Goal: Transaction & Acquisition: Purchase product/service

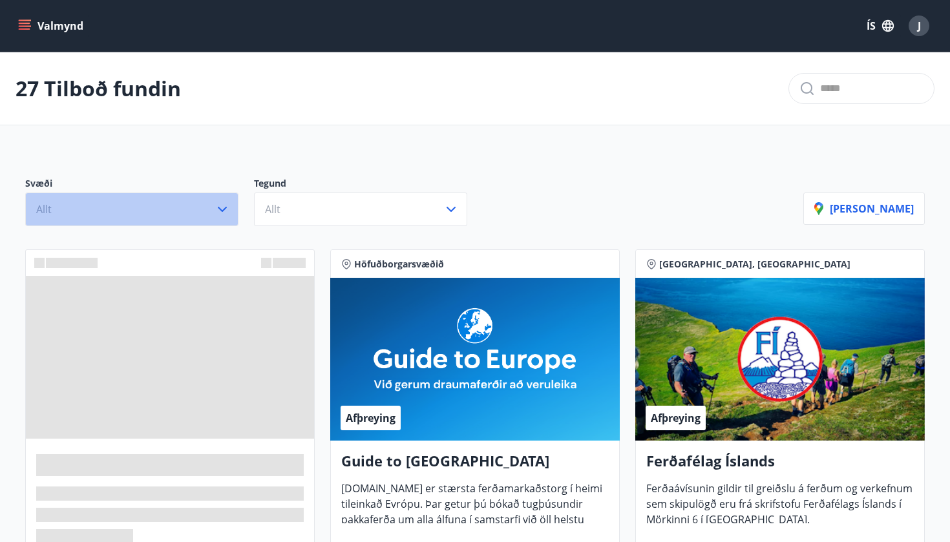
click at [218, 209] on icon "button" at bounding box center [223, 210] width 16 height 16
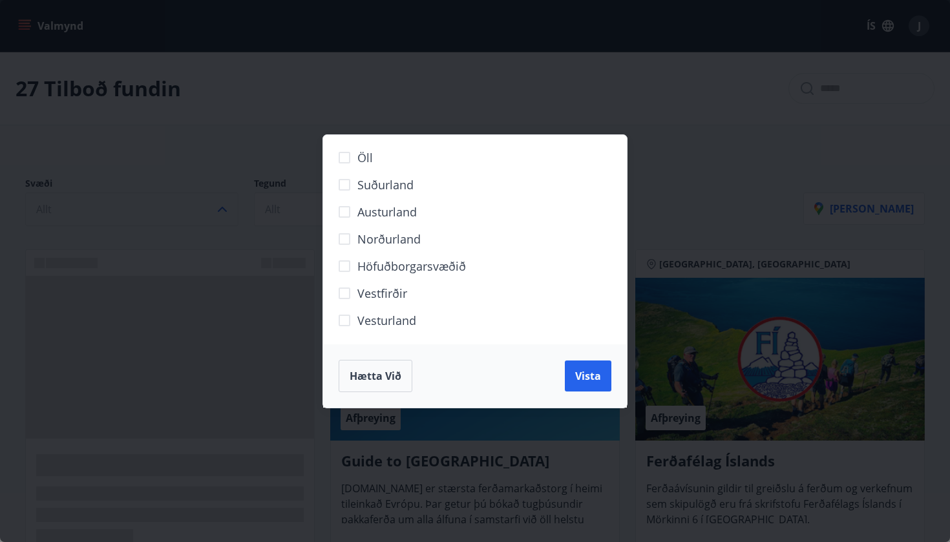
click at [430, 268] on span "Höfuðborgarsvæðið" at bounding box center [411, 266] width 109 height 17
click at [581, 376] on span "Vista" at bounding box center [588, 376] width 26 height 14
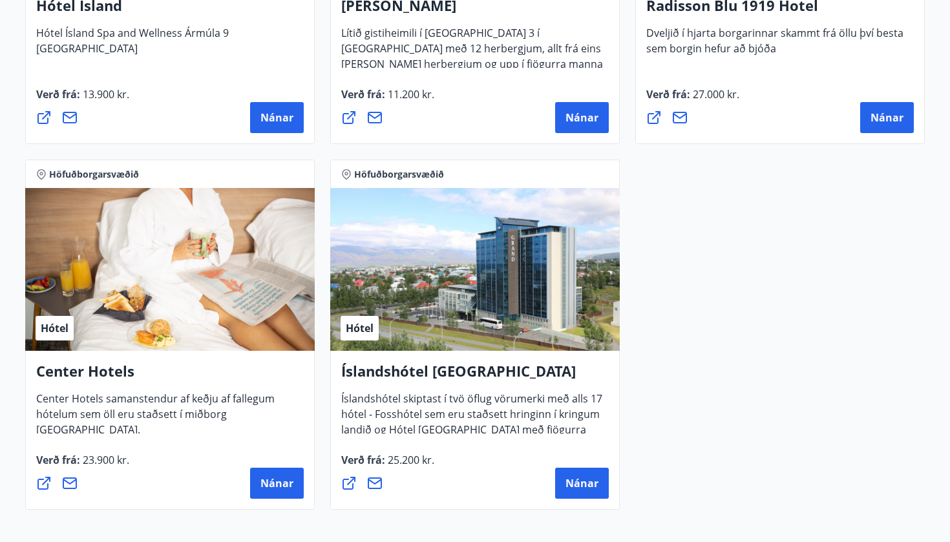
scroll to position [1217, 0]
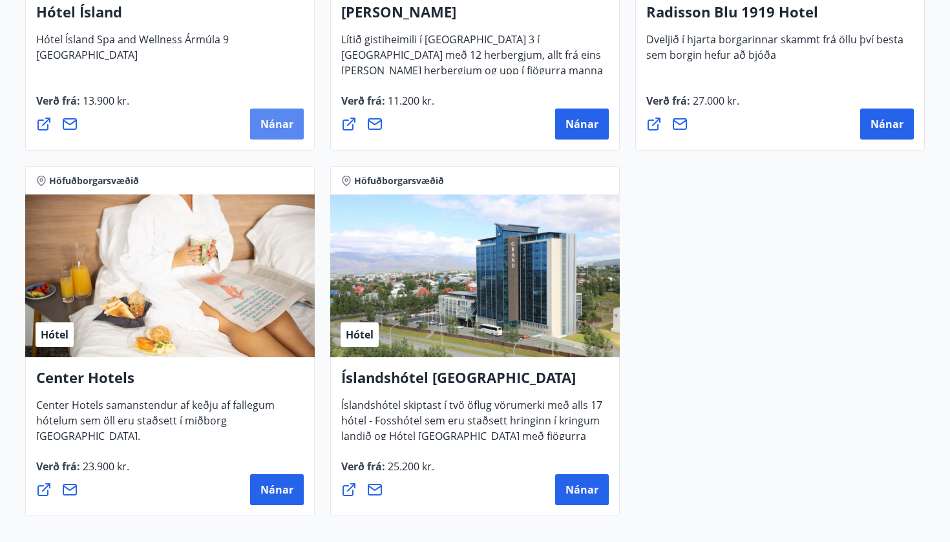
click at [278, 127] on span "Nánar" at bounding box center [277, 124] width 33 height 14
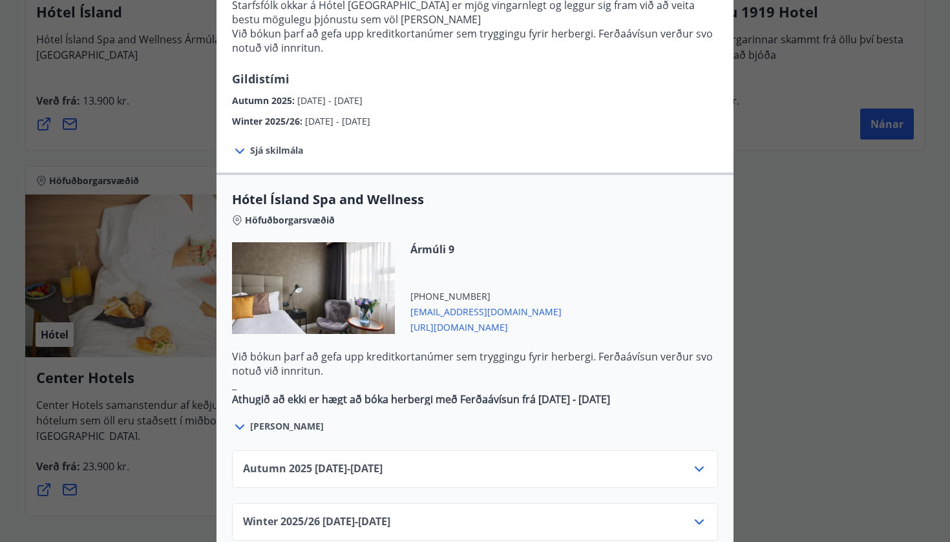
scroll to position [577, 0]
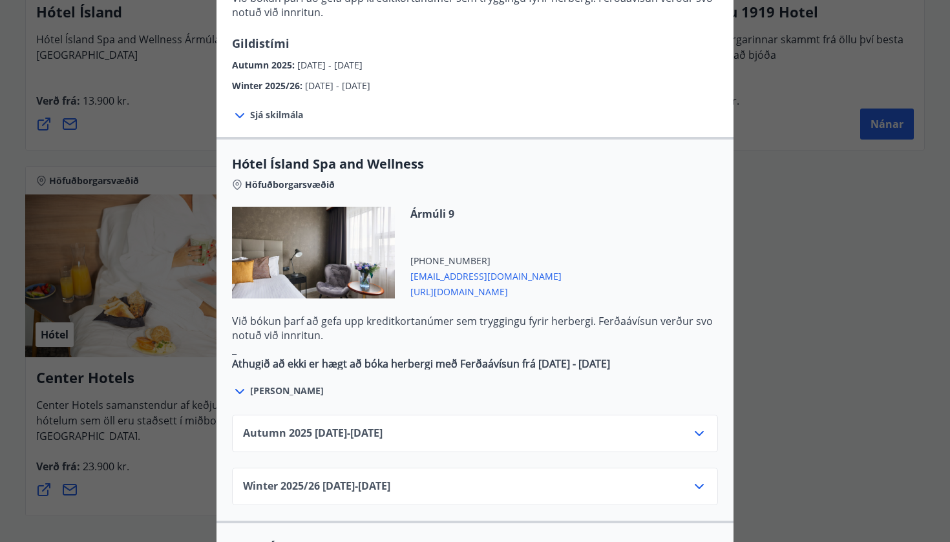
click at [703, 431] on icon at bounding box center [699, 433] width 9 height 5
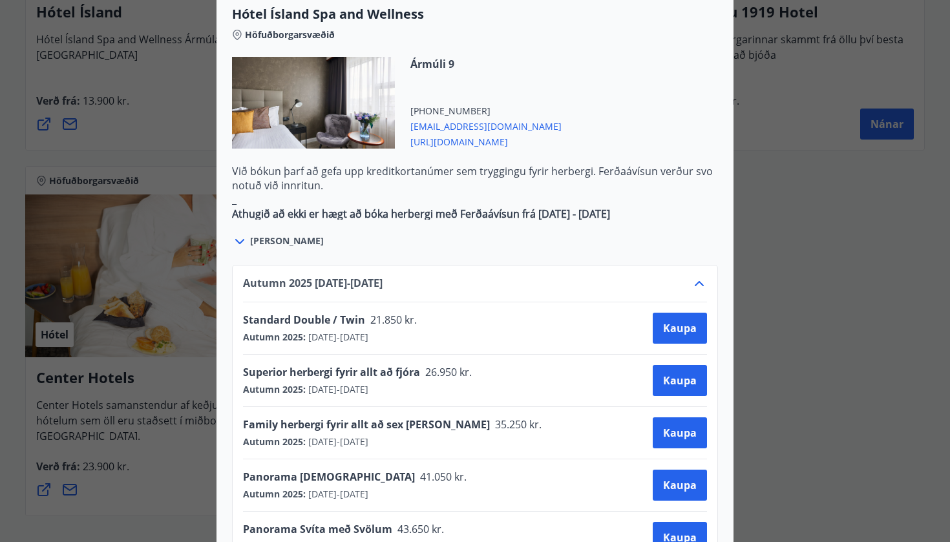
scroll to position [728, 0]
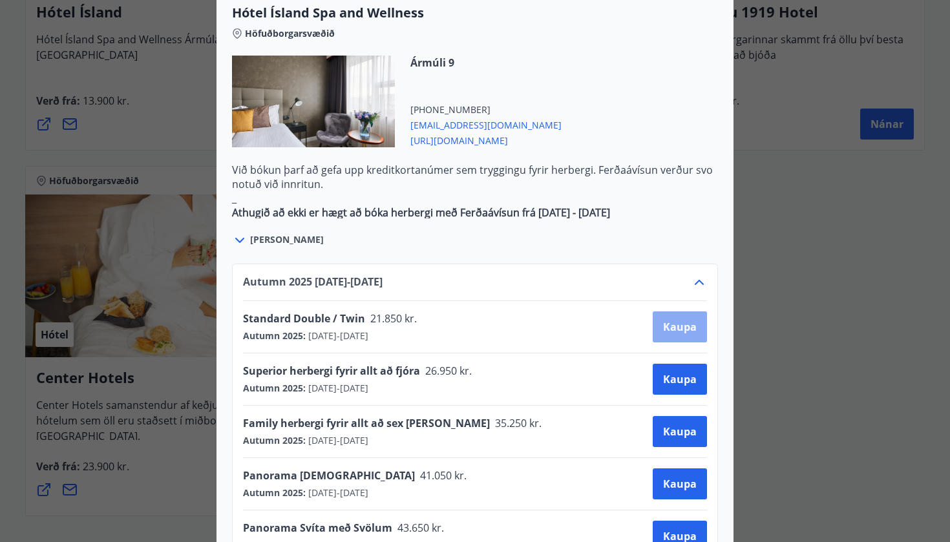
click at [658, 312] on button "Kaupa" at bounding box center [680, 327] width 54 height 31
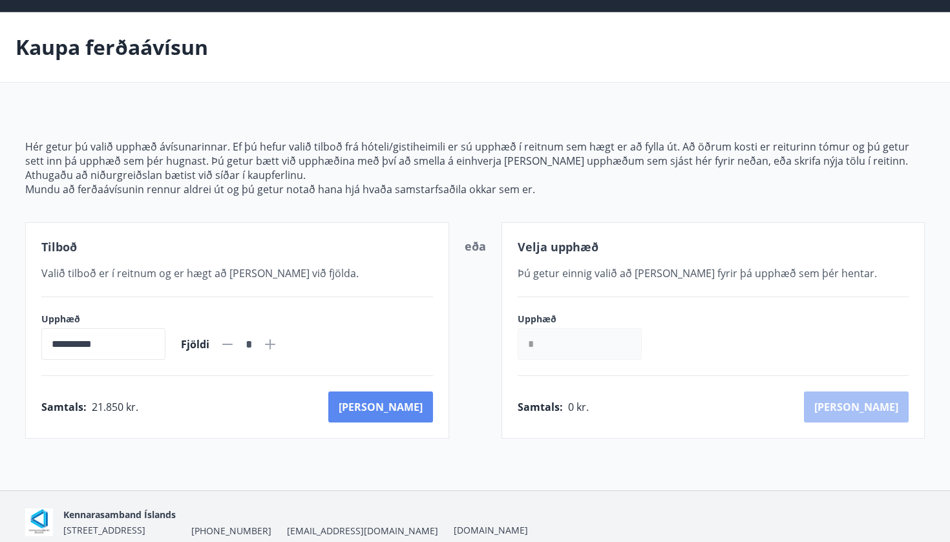
click at [420, 408] on button "Kaup" at bounding box center [380, 407] width 105 height 31
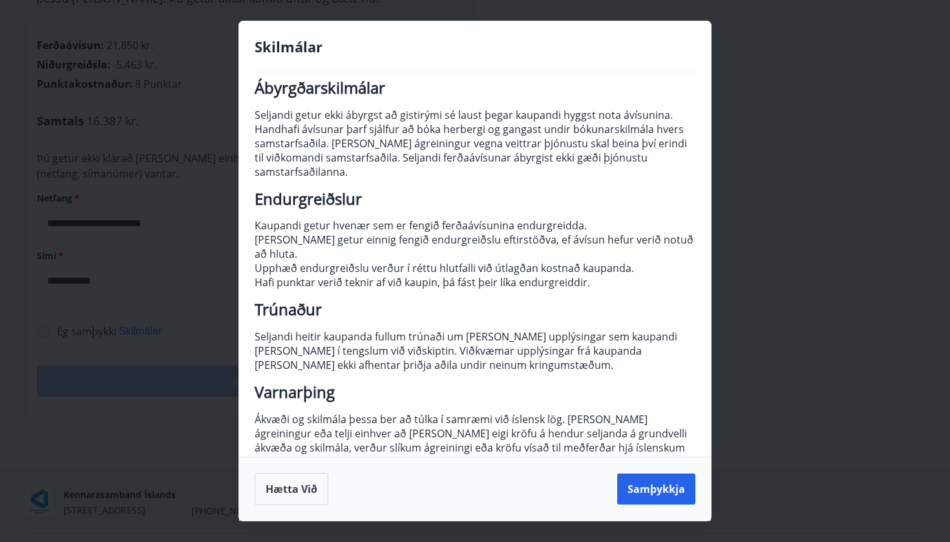
scroll to position [88, 0]
click at [652, 487] on button "Samþykkja" at bounding box center [656, 489] width 78 height 31
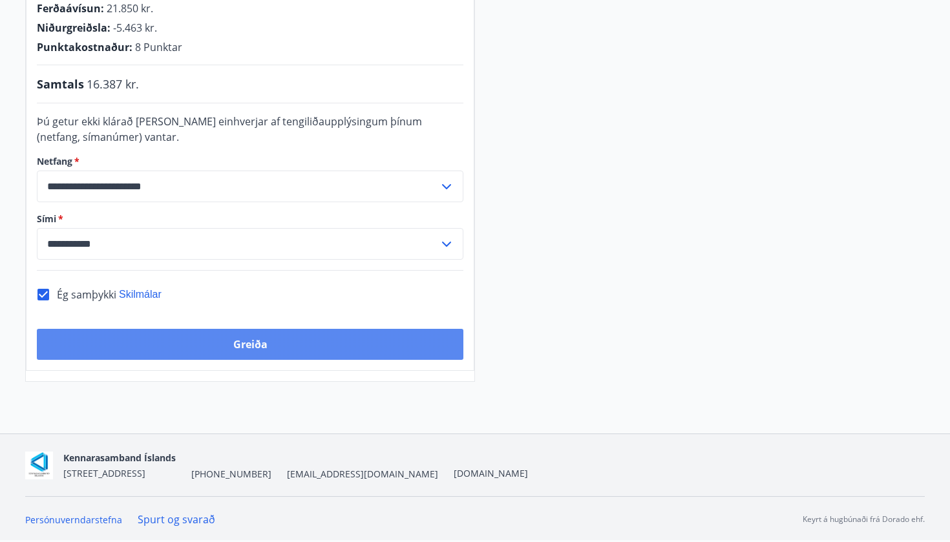
scroll to position [315, 0]
click at [286, 341] on button "Greiða" at bounding box center [250, 344] width 427 height 31
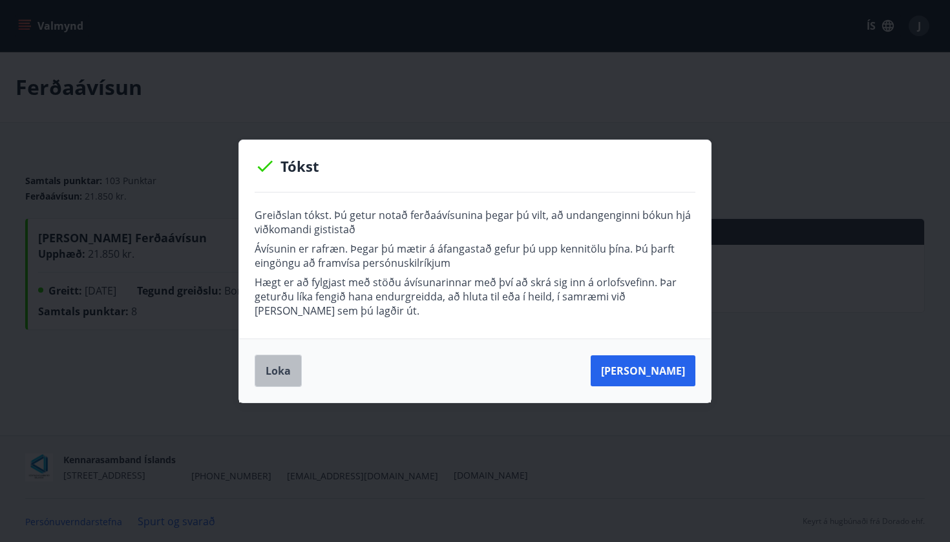
click at [285, 370] on button "Loka" at bounding box center [278, 371] width 47 height 32
